Goal: Task Accomplishment & Management: Use online tool/utility

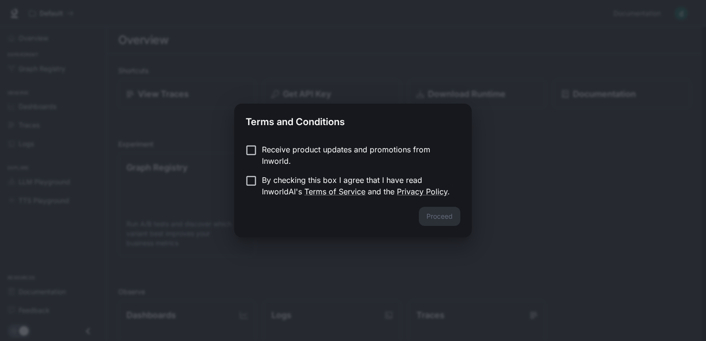
drag, startPoint x: 257, startPoint y: 143, endPoint x: 263, endPoint y: 163, distance: 20.7
click at [258, 143] on div "Receive product updates and promotions from Inworld. By checking this box I agr…" at bounding box center [353, 171] width 238 height 71
click at [263, 180] on p "By checking this box I agree that I have read InworldAI's Terms of Service and …" at bounding box center [357, 185] width 191 height 23
click at [432, 218] on button "Proceed" at bounding box center [440, 216] width 42 height 19
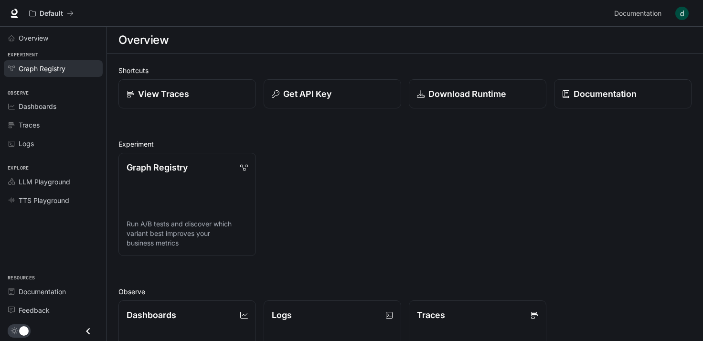
click at [50, 73] on link "Graph Registry" at bounding box center [53, 68] width 99 height 17
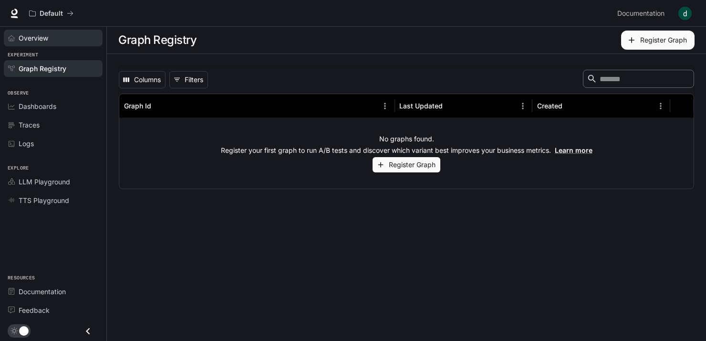
click at [45, 46] on div "Overview" at bounding box center [53, 38] width 106 height 22
click at [45, 39] on span "Overview" at bounding box center [34, 38] width 30 height 10
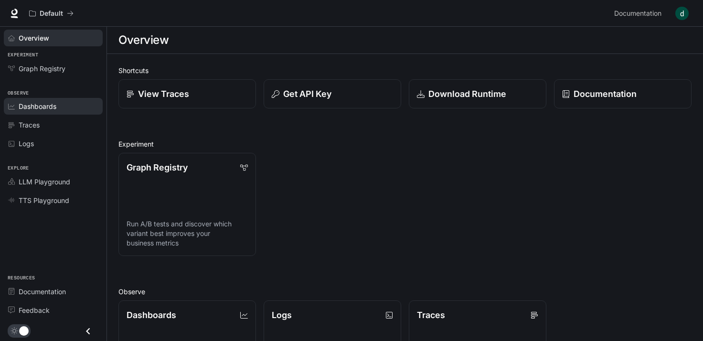
click at [52, 100] on link "Dashboards" at bounding box center [53, 106] width 99 height 17
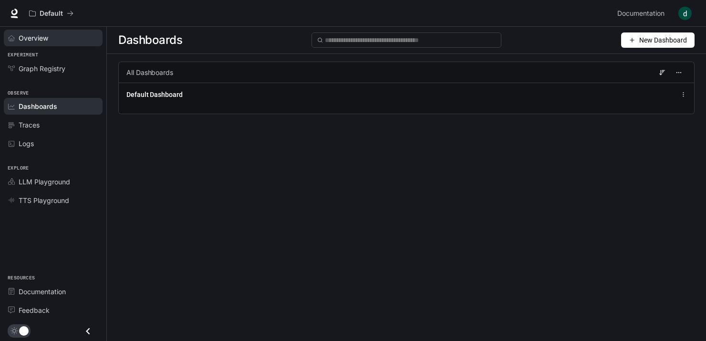
click at [51, 42] on link "Overview" at bounding box center [53, 38] width 99 height 17
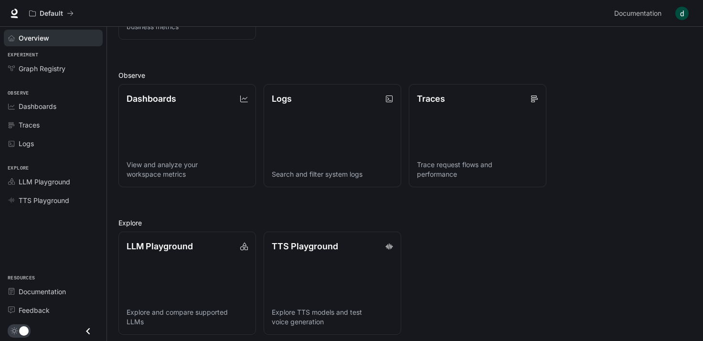
scroll to position [221, 0]
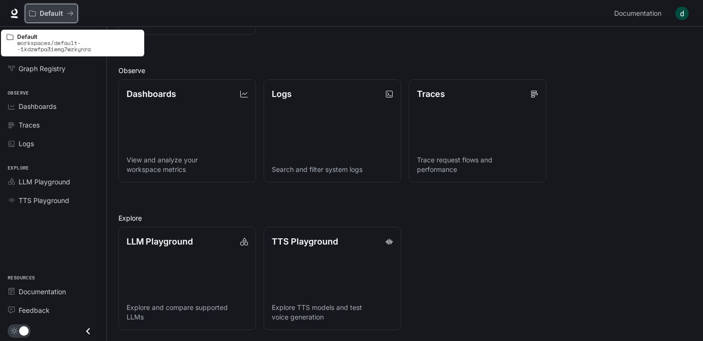
click at [64, 10] on div "Default" at bounding box center [48, 14] width 38 height 8
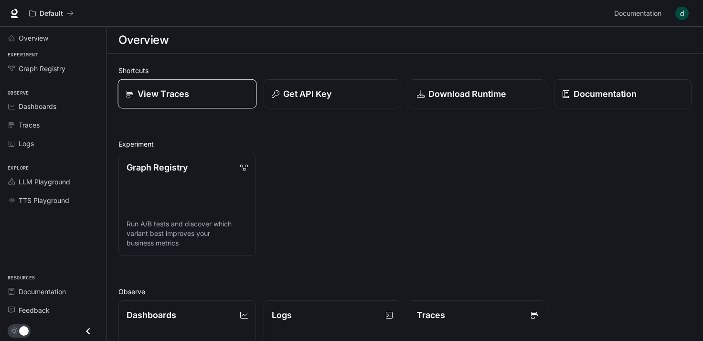
click at [180, 96] on p "View Traces" at bounding box center [163, 93] width 52 height 13
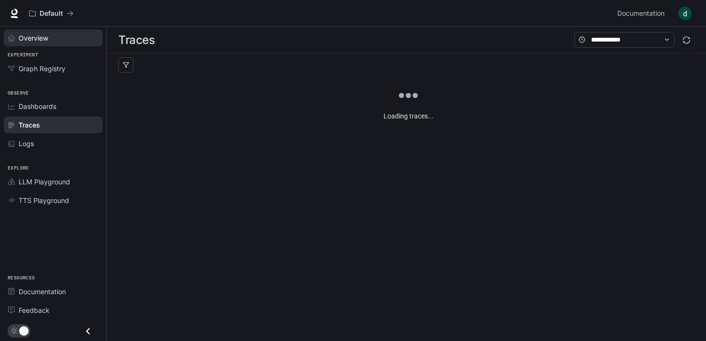
click at [60, 36] on div "Overview" at bounding box center [59, 38] width 80 height 10
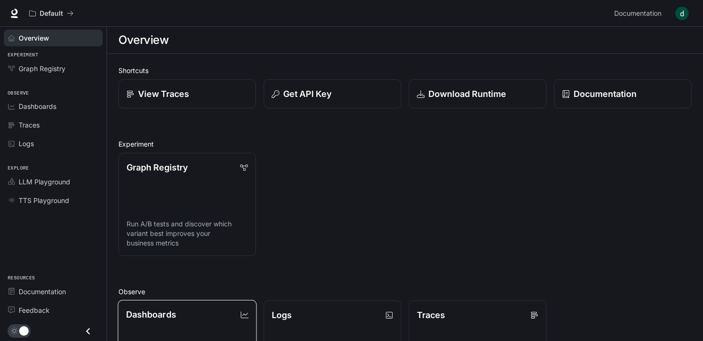
click at [180, 311] on div "Dashboards" at bounding box center [187, 314] width 123 height 13
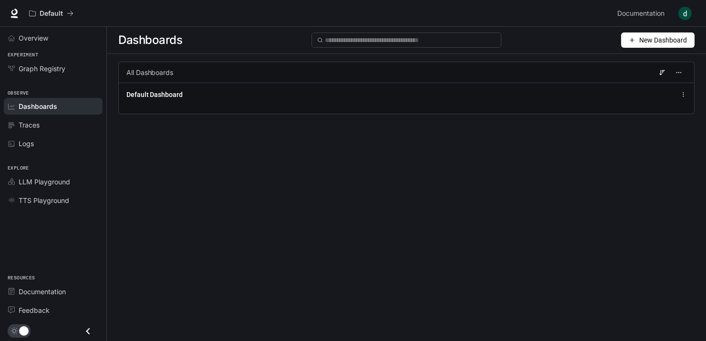
click at [664, 38] on span "New Dashboard" at bounding box center [664, 40] width 48 height 11
click at [649, 57] on div "Create dashboard" at bounding box center [647, 60] width 79 height 11
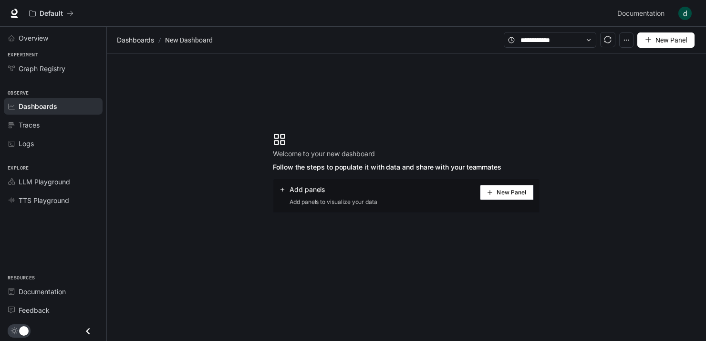
click at [674, 45] on button "New Panel" at bounding box center [666, 39] width 57 height 15
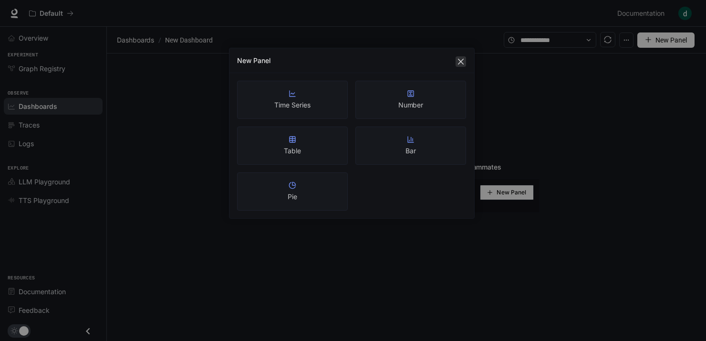
click at [458, 63] on icon "close" at bounding box center [461, 62] width 6 height 6
